Goal: Find specific page/section: Find specific page/section

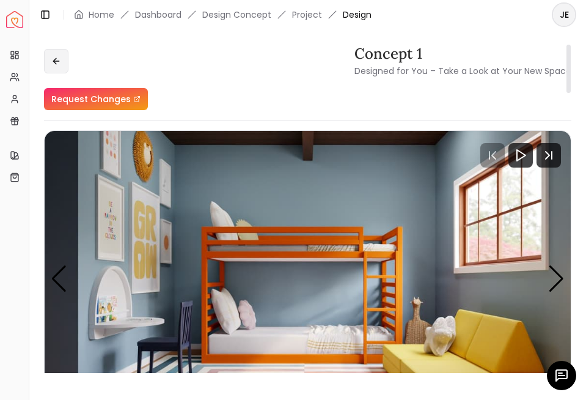
click at [51, 59] on icon at bounding box center [56, 61] width 10 height 10
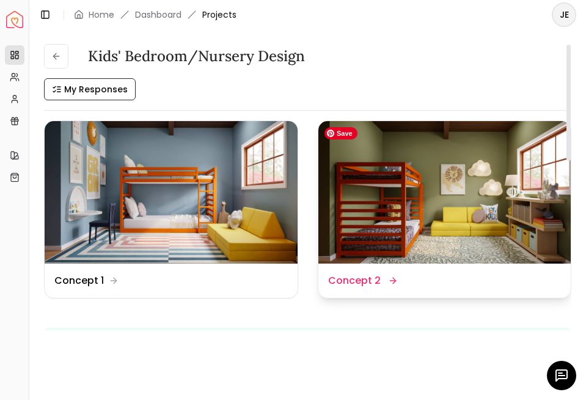
click at [365, 196] on img at bounding box center [444, 192] width 253 height 142
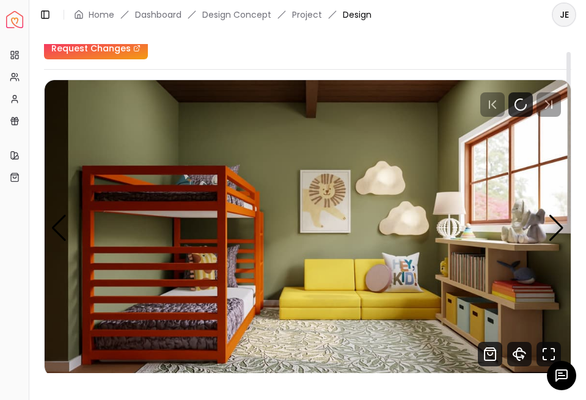
scroll to position [49, 0]
